Goal: Task Accomplishment & Management: Manage account settings

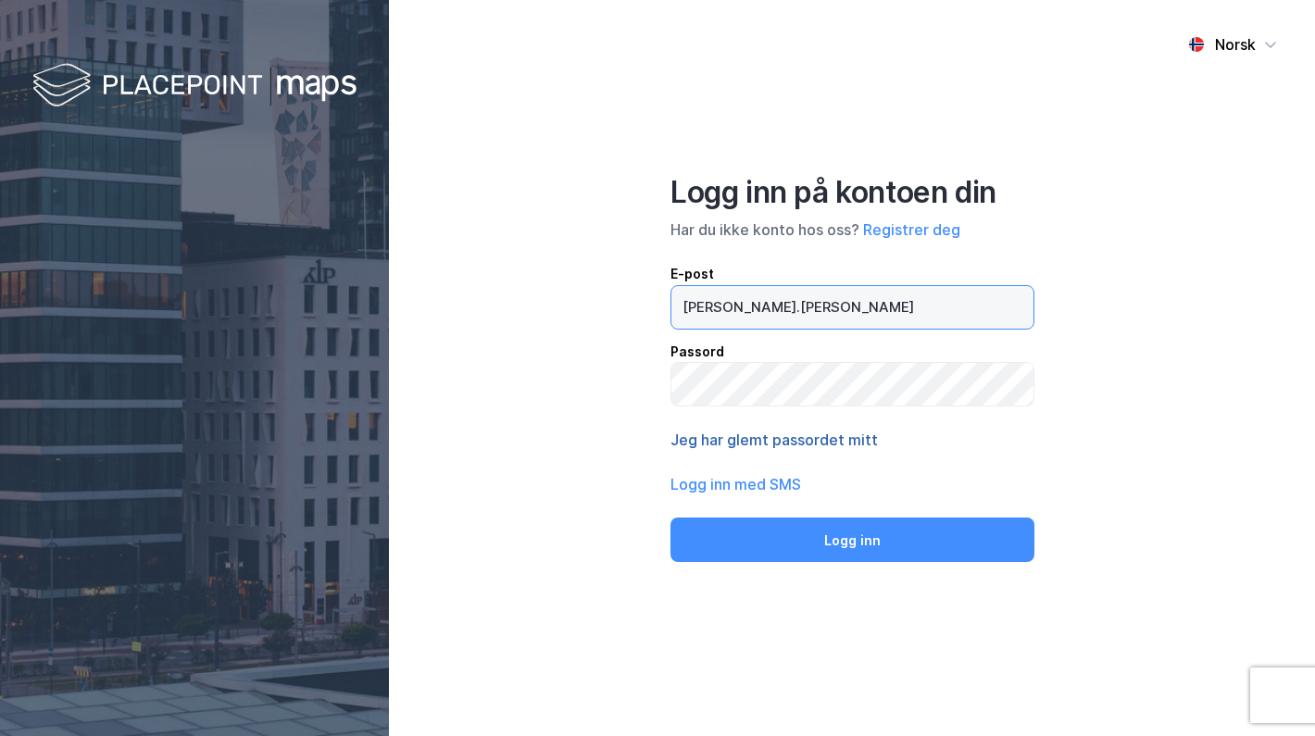
type input "[PERSON_NAME].[PERSON_NAME]"
click at [772, 442] on button "Jeg har glemt passordet mitt" at bounding box center [773, 440] width 207 height 22
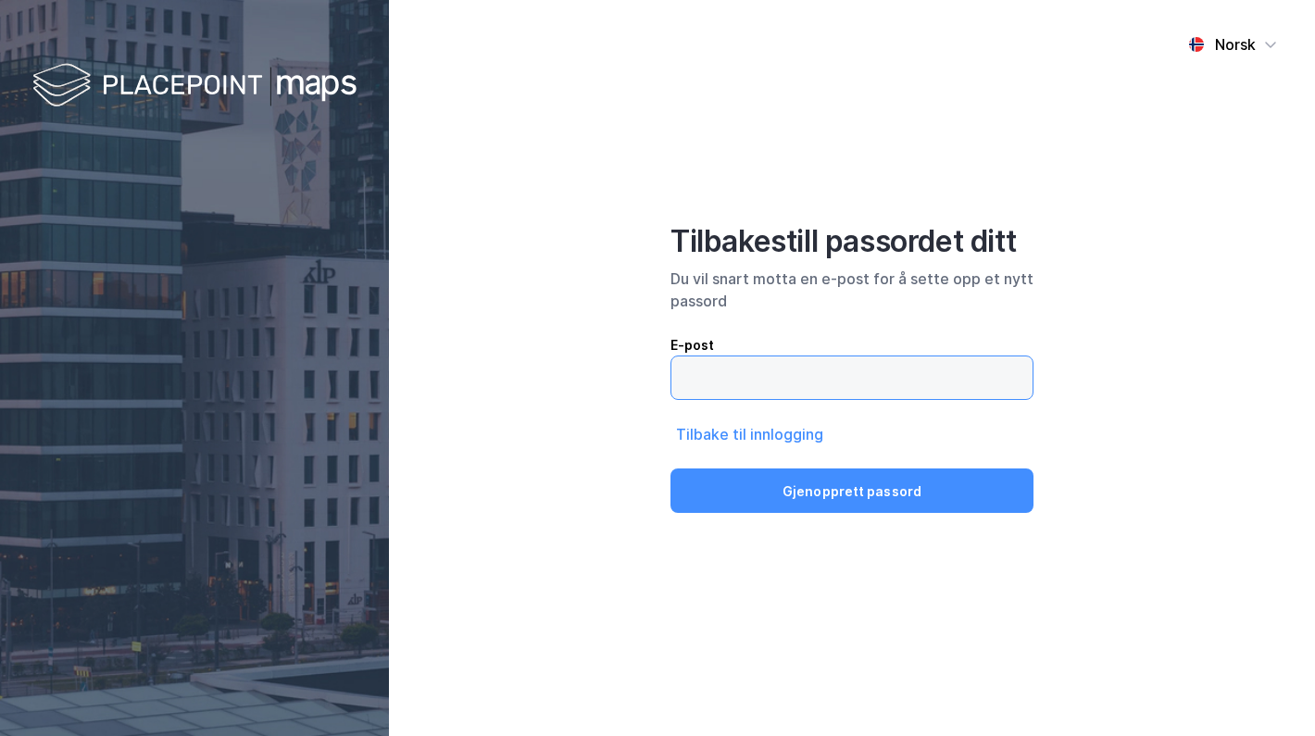
click at [735, 382] on input "email" at bounding box center [851, 378] width 361 height 43
type input "[PERSON_NAME][EMAIL_ADDRESS][PERSON_NAME][DOMAIN_NAME]"
click at [852, 492] on button "Gjenopprett passord" at bounding box center [851, 491] width 363 height 44
